Goal: Check status: Check status

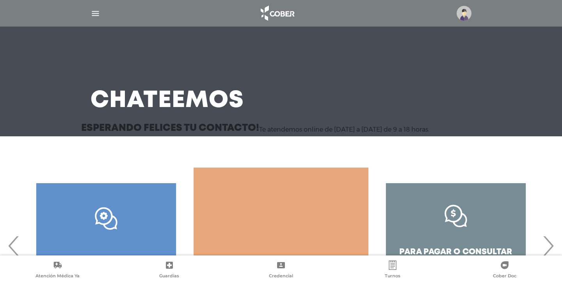
scroll to position [68, 0]
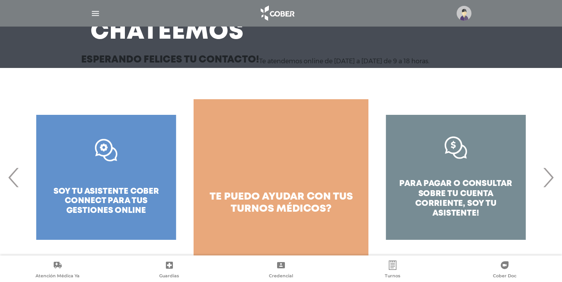
click at [282, 7] on img at bounding box center [276, 13] width 41 height 19
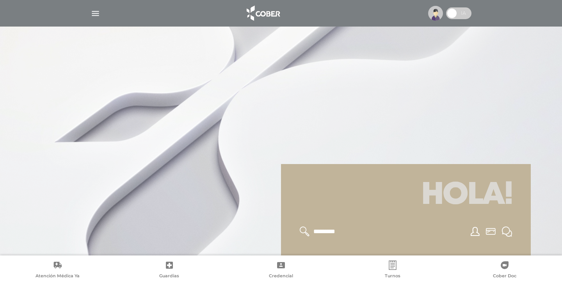
click at [96, 11] on img "button" at bounding box center [95, 14] width 10 height 10
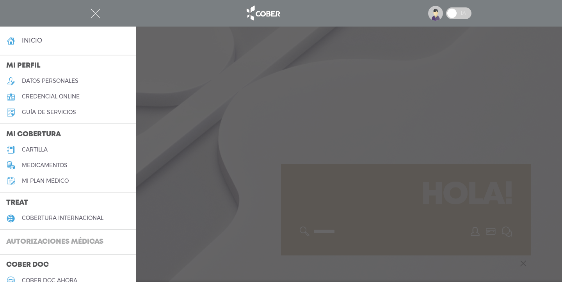
click at [53, 240] on h3 "Autorizaciones médicas" at bounding box center [55, 241] width 110 height 15
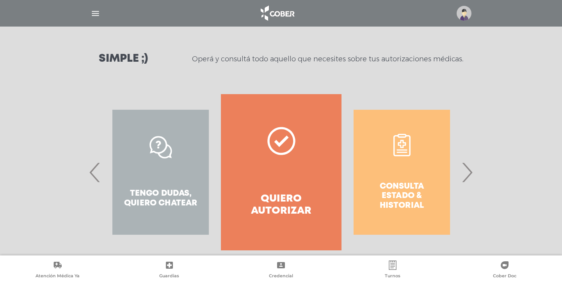
scroll to position [110, 0]
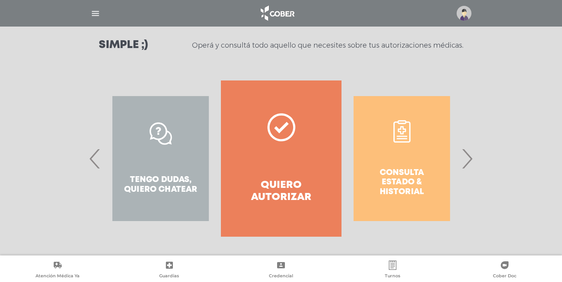
click at [468, 154] on span "›" at bounding box center [466, 158] width 15 height 42
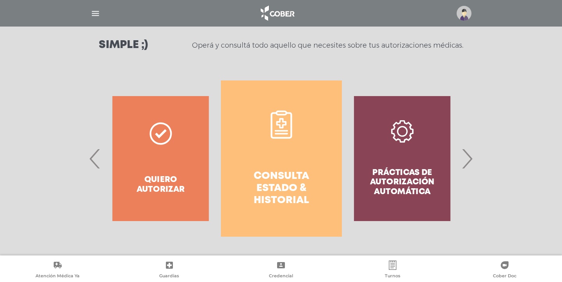
click at [256, 160] on link "Consulta estado & historial" at bounding box center [281, 158] width 120 height 156
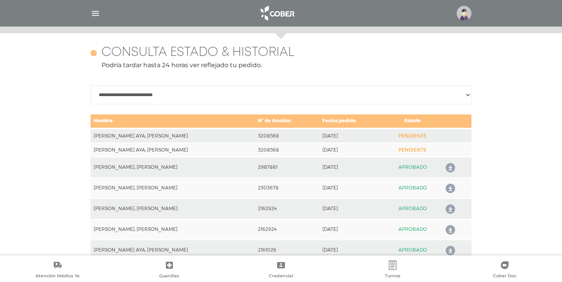
scroll to position [346, 0]
